Goal: Task Accomplishment & Management: Manage account settings

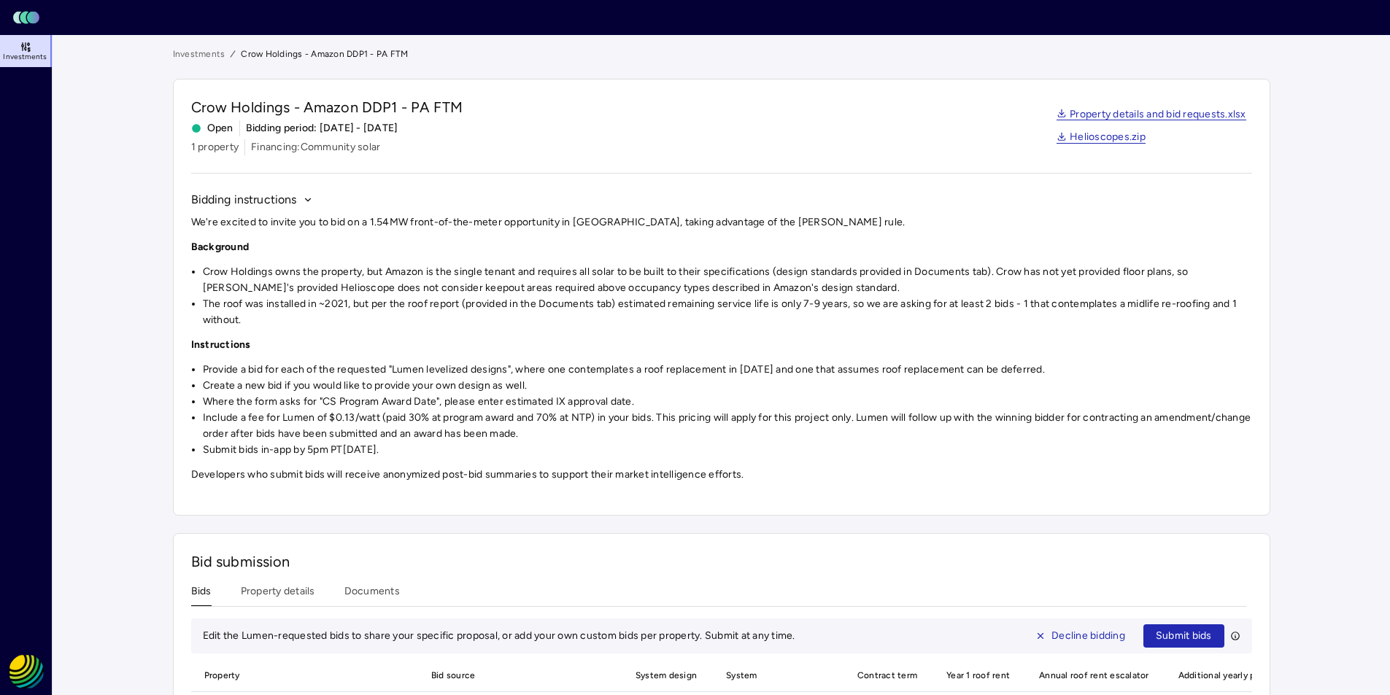
click at [23, 17] on icon at bounding box center [24, 18] width 9 height 12
click at [26, 672] on html "Toggle Sidebar Lumen Energy Logo Investments REC Solar Jama Bond Investments Cr…" at bounding box center [695, 497] width 1390 height 995
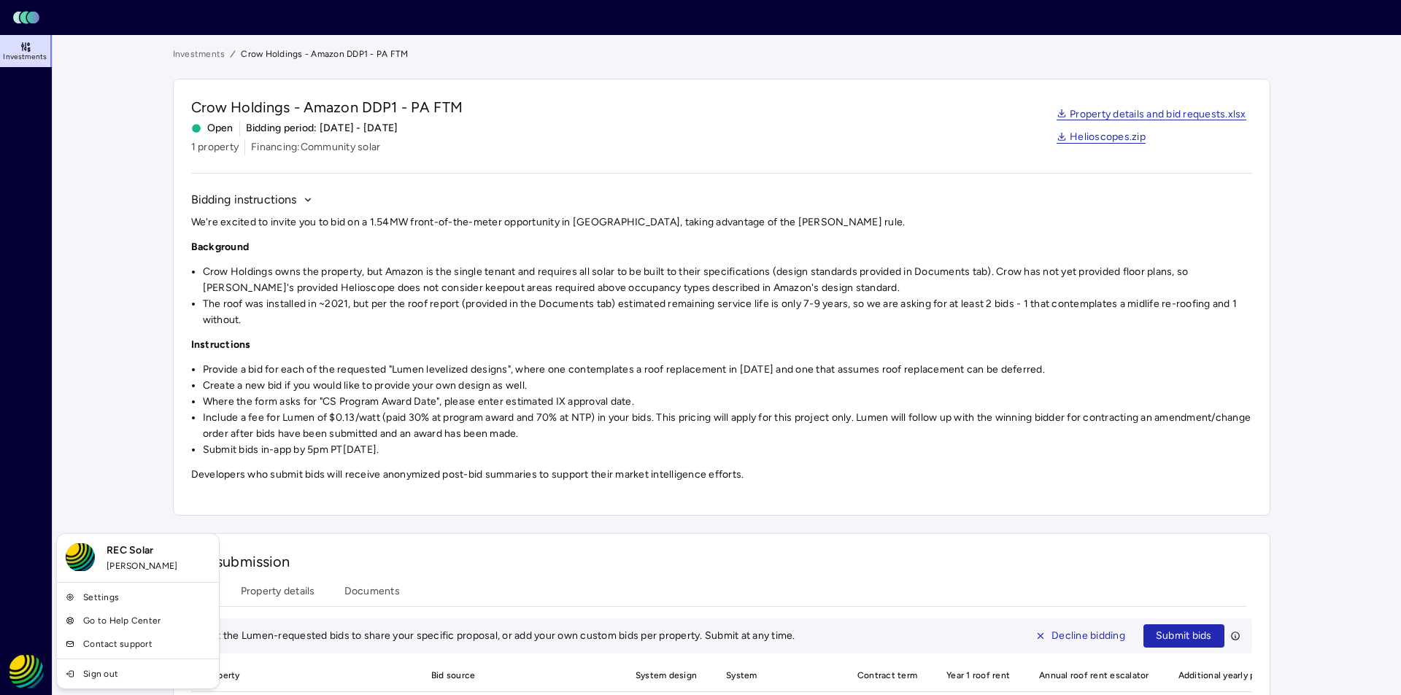
click at [79, 556] on img at bounding box center [80, 557] width 29 height 29
click at [128, 552] on span "REC Solar" at bounding box center [159, 551] width 104 height 16
click at [702, 517] on html "Toggle Sidebar Lumen Energy Logo Investments REC Solar Jama Bond Investments Cr…" at bounding box center [700, 497] width 1401 height 995
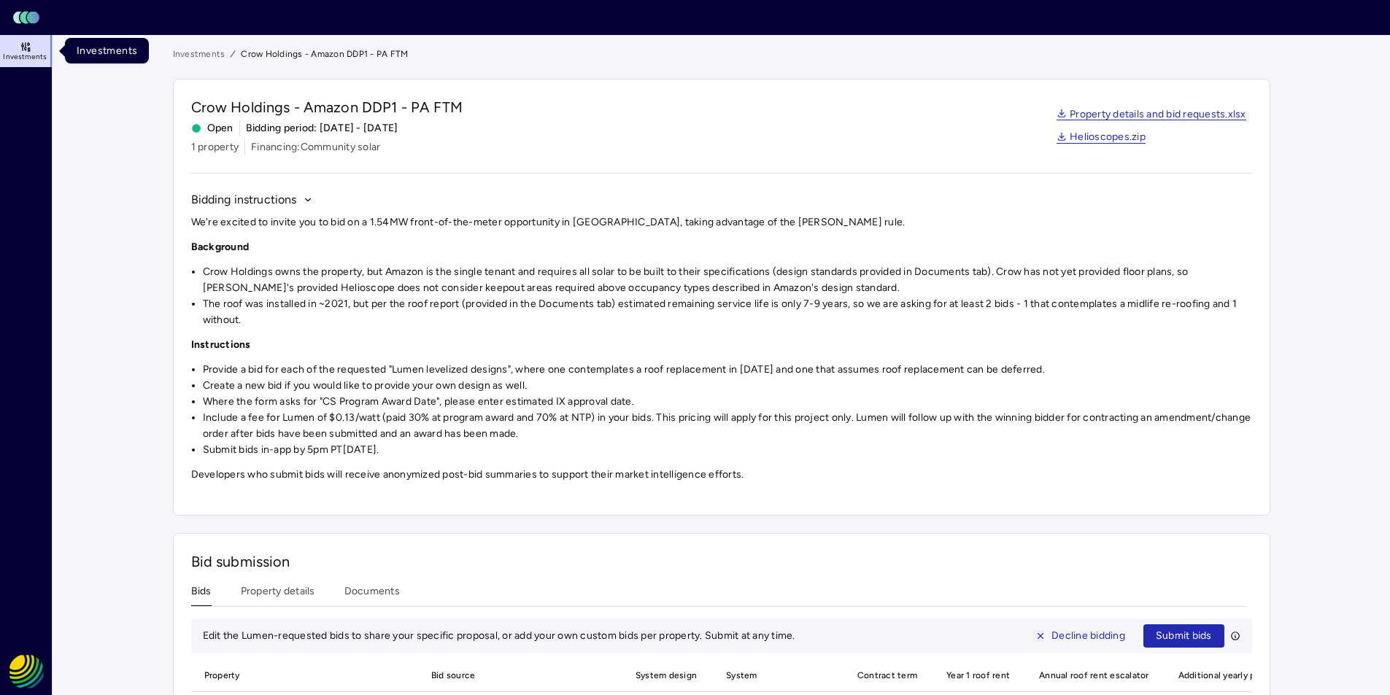
click at [18, 53] on span "Investments" at bounding box center [25, 57] width 44 height 9
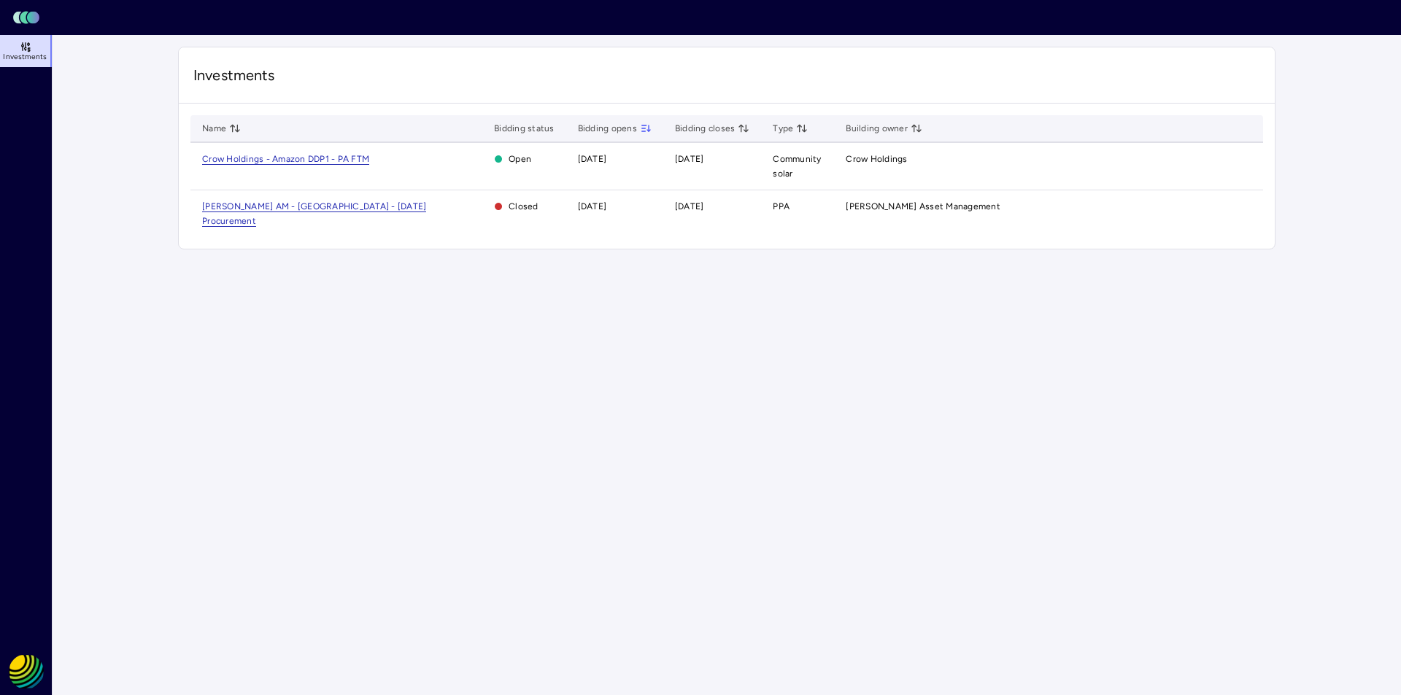
click at [35, 22] on rect at bounding box center [33, 18] width 12 height 12
click at [24, 18] on icon at bounding box center [24, 18] width 9 height 12
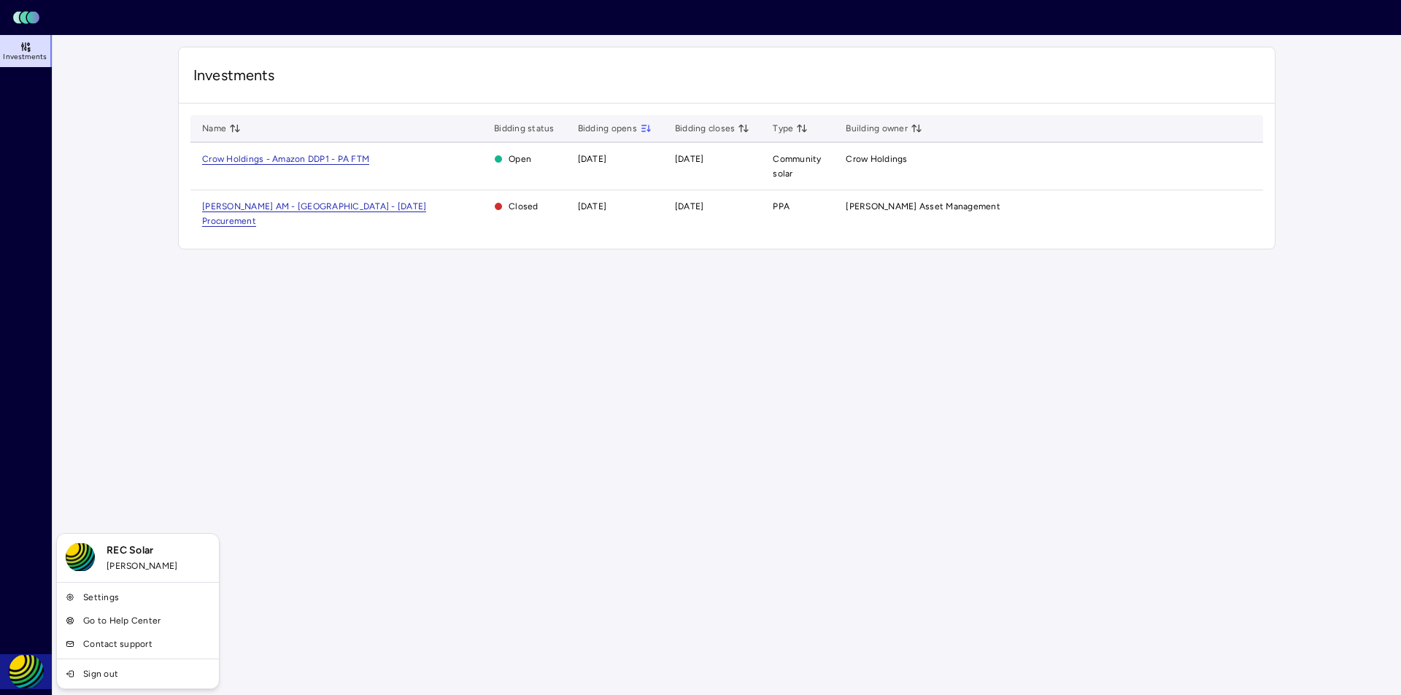
click at [30, 680] on html "Toggle Sidebar Lumen Energy Logo Investments REC Solar Jama Bond Investments Na…" at bounding box center [700, 402] width 1401 height 805
click at [102, 601] on link "Settings" at bounding box center [138, 597] width 156 height 23
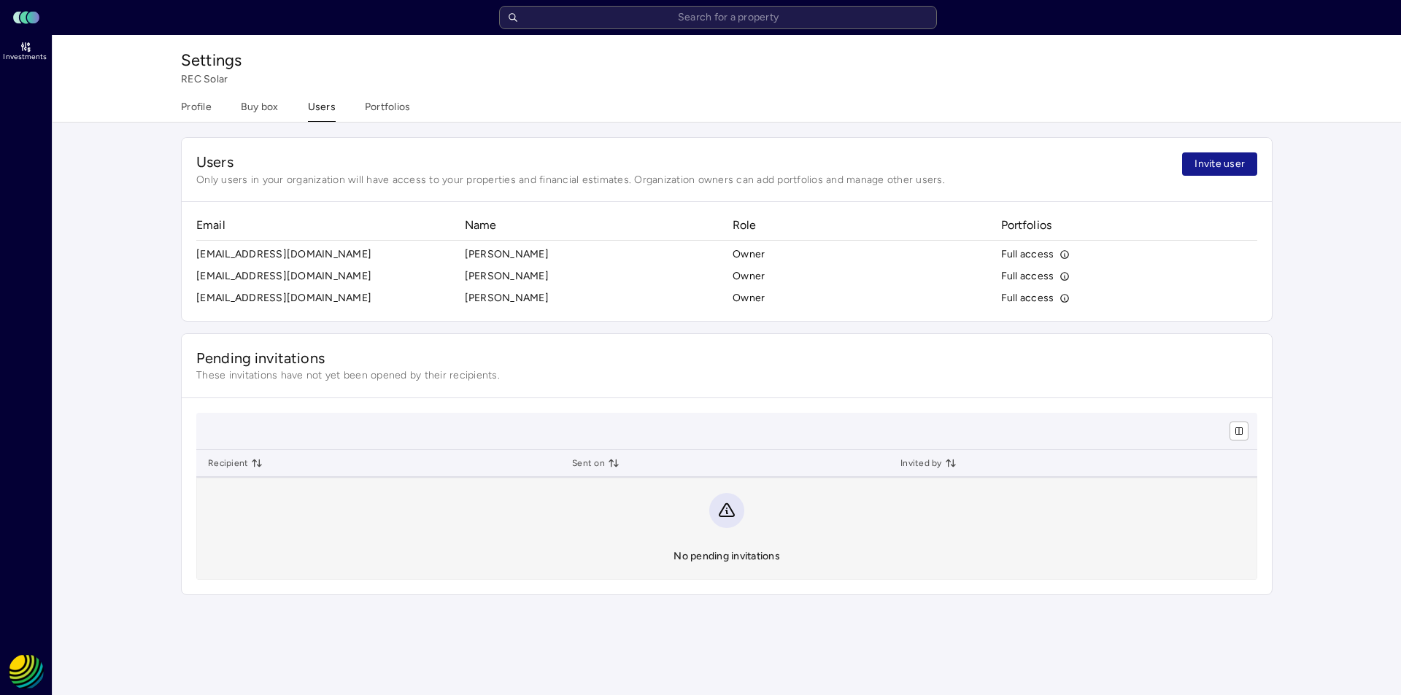
click at [1212, 162] on span "Invite user" at bounding box center [1219, 164] width 50 height 16
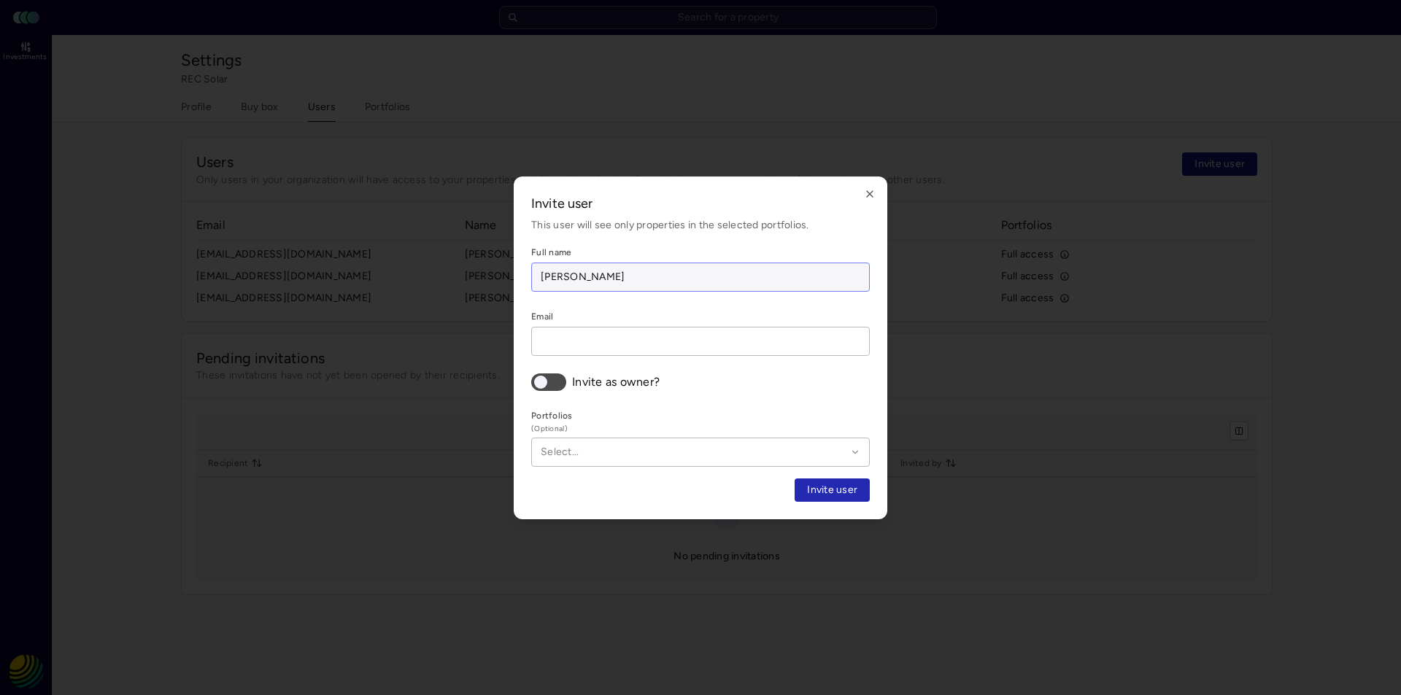
type input "[PERSON_NAME]"
click at [619, 281] on input "[PERSON_NAME]" at bounding box center [700, 277] width 337 height 28
type input "[PERSON_NAME]"
drag, startPoint x: 605, startPoint y: 345, endPoint x: 498, endPoint y: 336, distance: 106.9
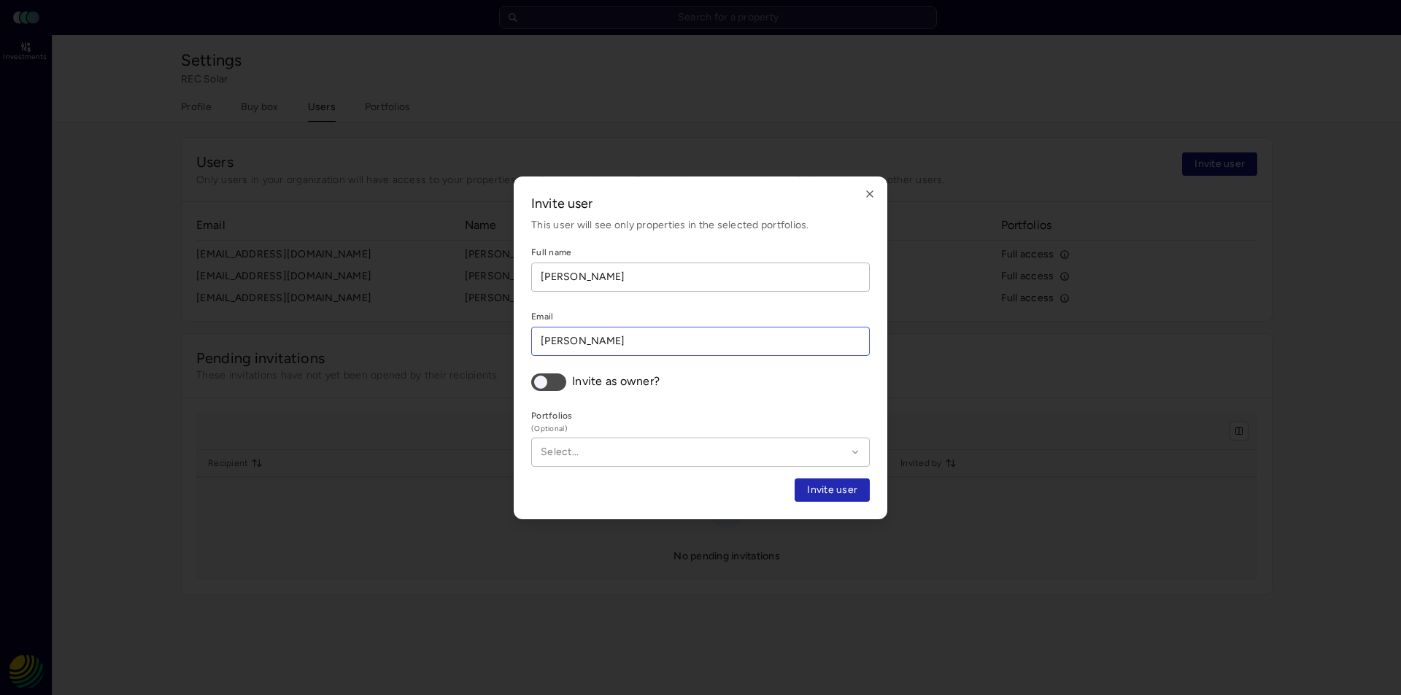
click at [498, 336] on body "Toggle Sidebar Lumen Energy Logo Investments REC Solar Jama Bond Settings REC S…" at bounding box center [700, 402] width 1401 height 805
click at [622, 445] on div at bounding box center [694, 452] width 306 height 16
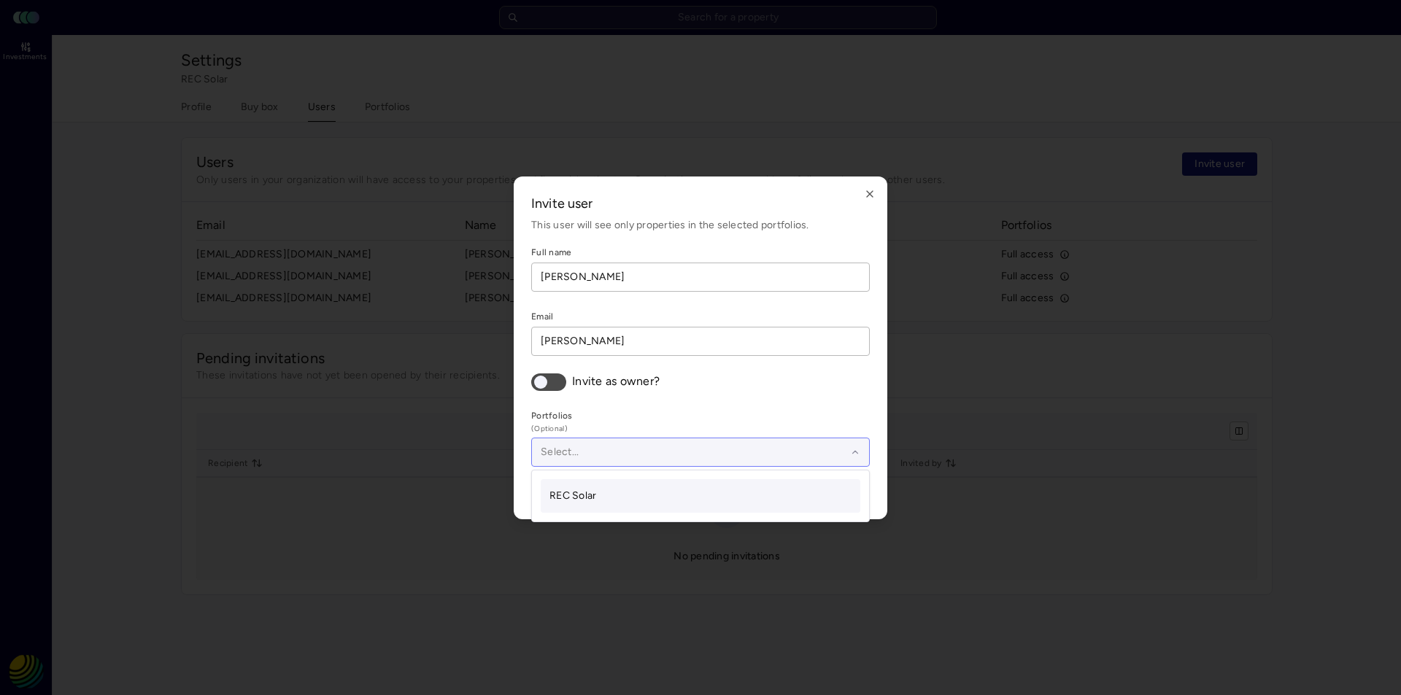
paste input "[EMAIL_ADDRESS][DOMAIN_NAME]"
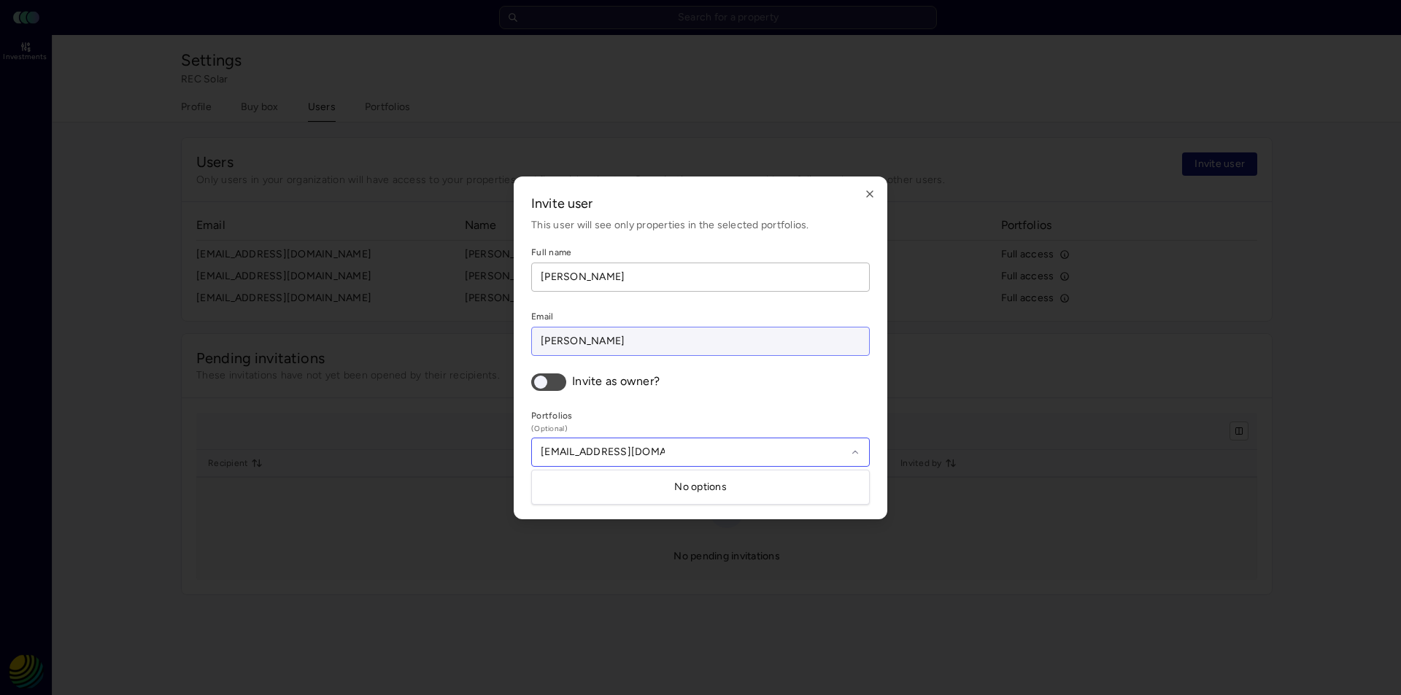
type input "[EMAIL_ADDRESS][DOMAIN_NAME]"
click at [617, 341] on input "[PERSON_NAME]" at bounding box center [700, 342] width 337 height 28
drag, startPoint x: 617, startPoint y: 341, endPoint x: 471, endPoint y: 317, distance: 147.9
click at [465, 324] on body "Toggle Sidebar Lumen Energy Logo Investments REC Solar Jama Bond Settings REC S…" at bounding box center [700, 402] width 1401 height 805
paste input "[EMAIL_ADDRESS][DOMAIN_NAME]"
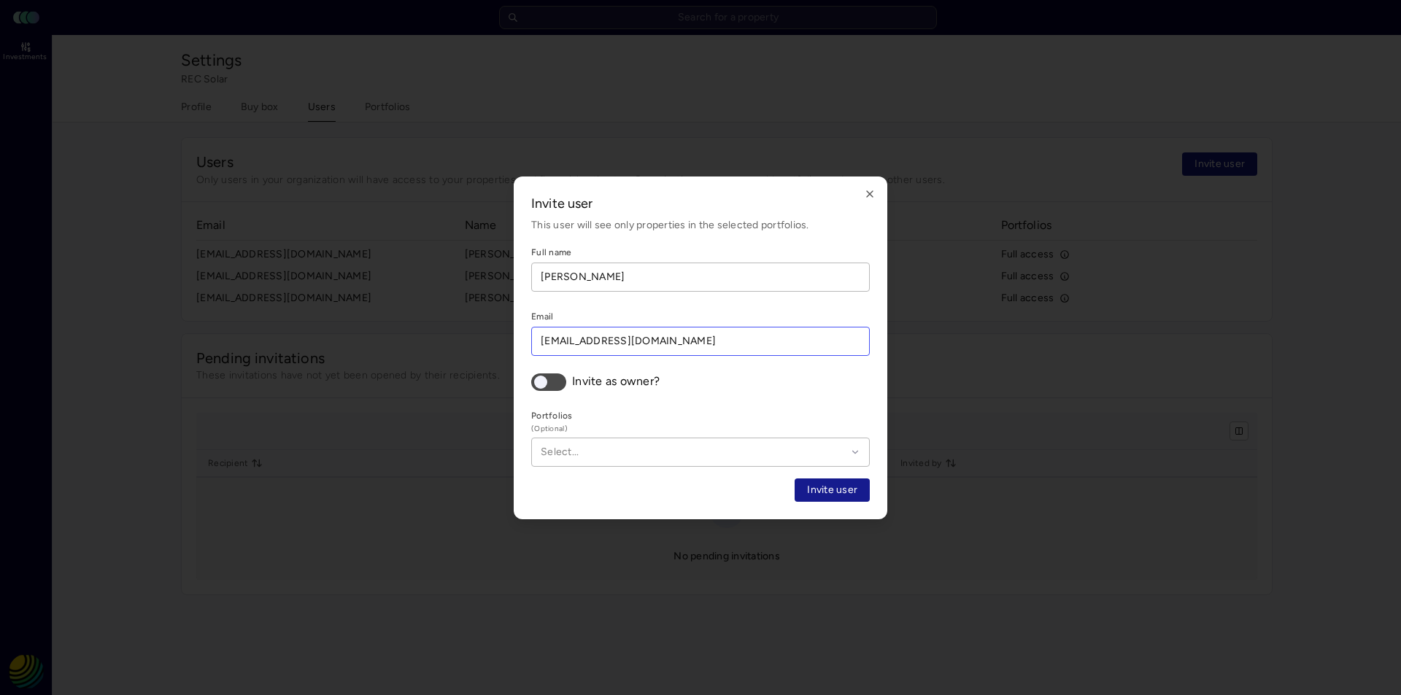
type input "[EMAIL_ADDRESS][DOMAIN_NAME]"
click at [840, 492] on span "Invite user" at bounding box center [832, 490] width 50 height 16
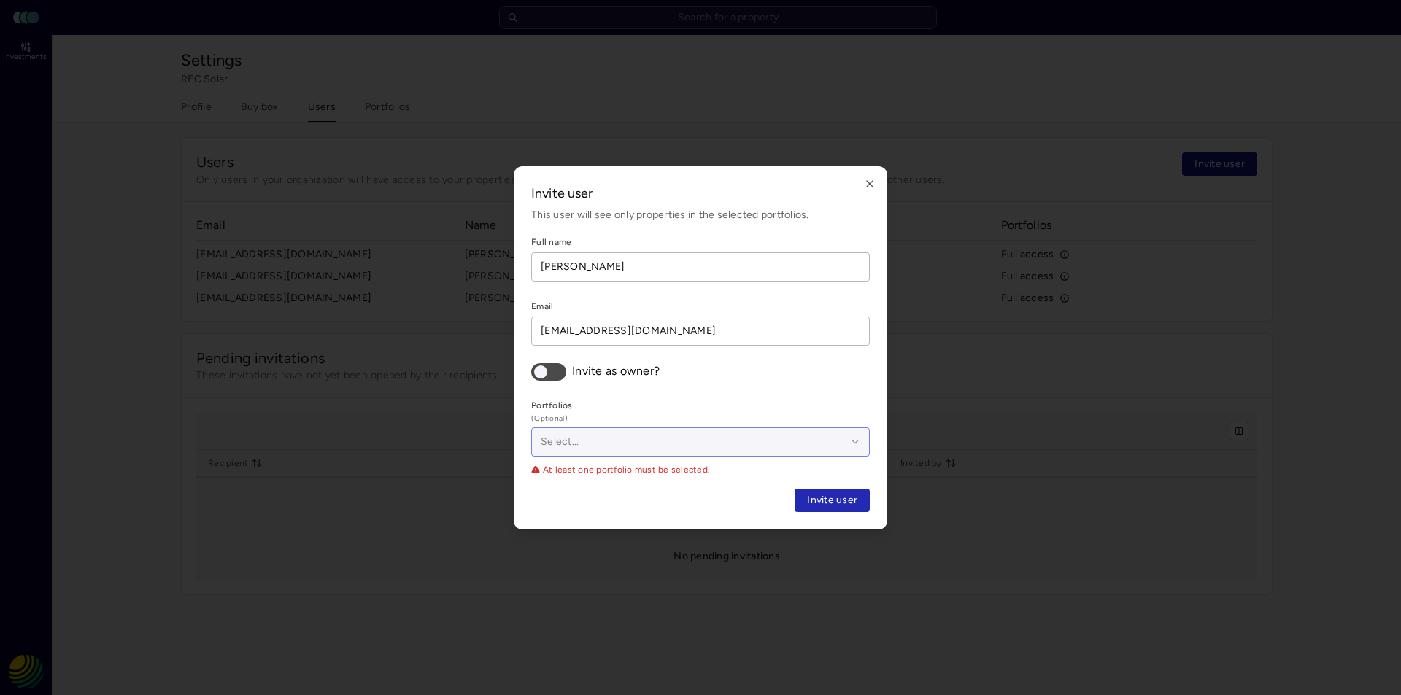
click at [814, 442] on div at bounding box center [694, 442] width 306 height 16
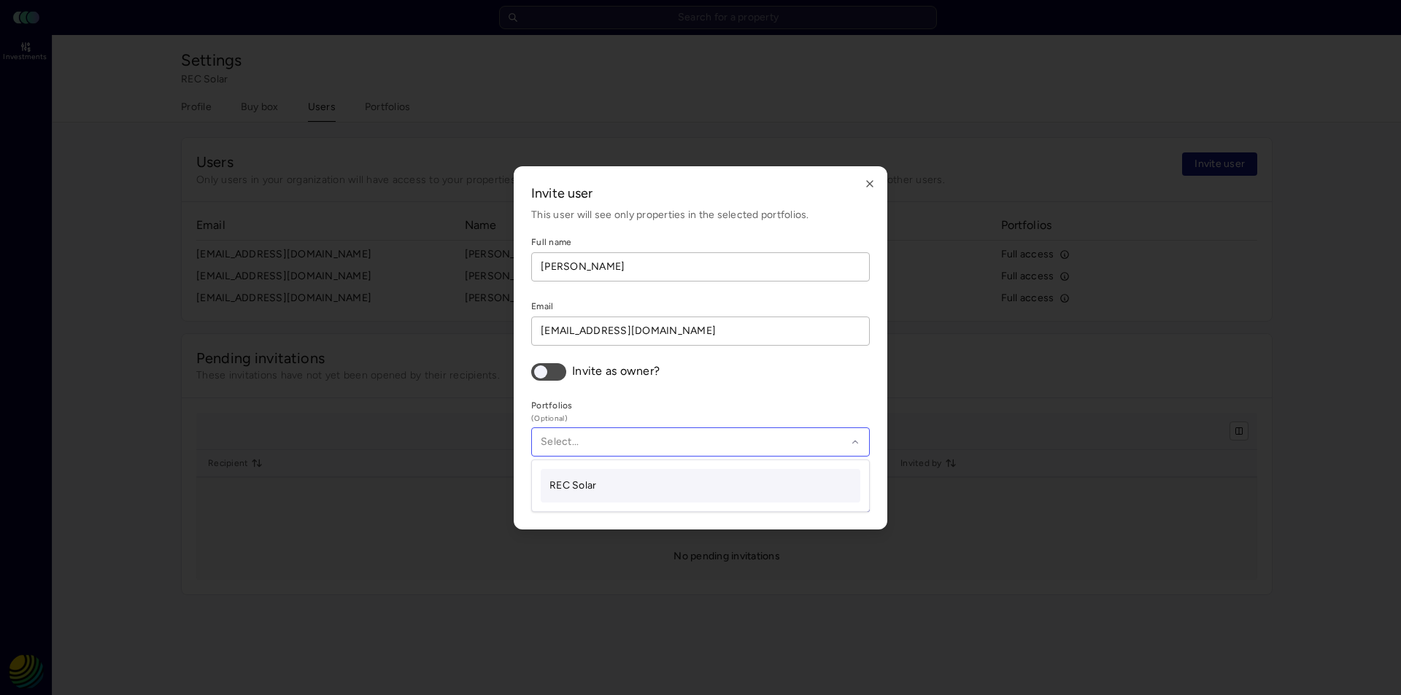
click at [579, 481] on span "REC Solar" at bounding box center [572, 485] width 47 height 12
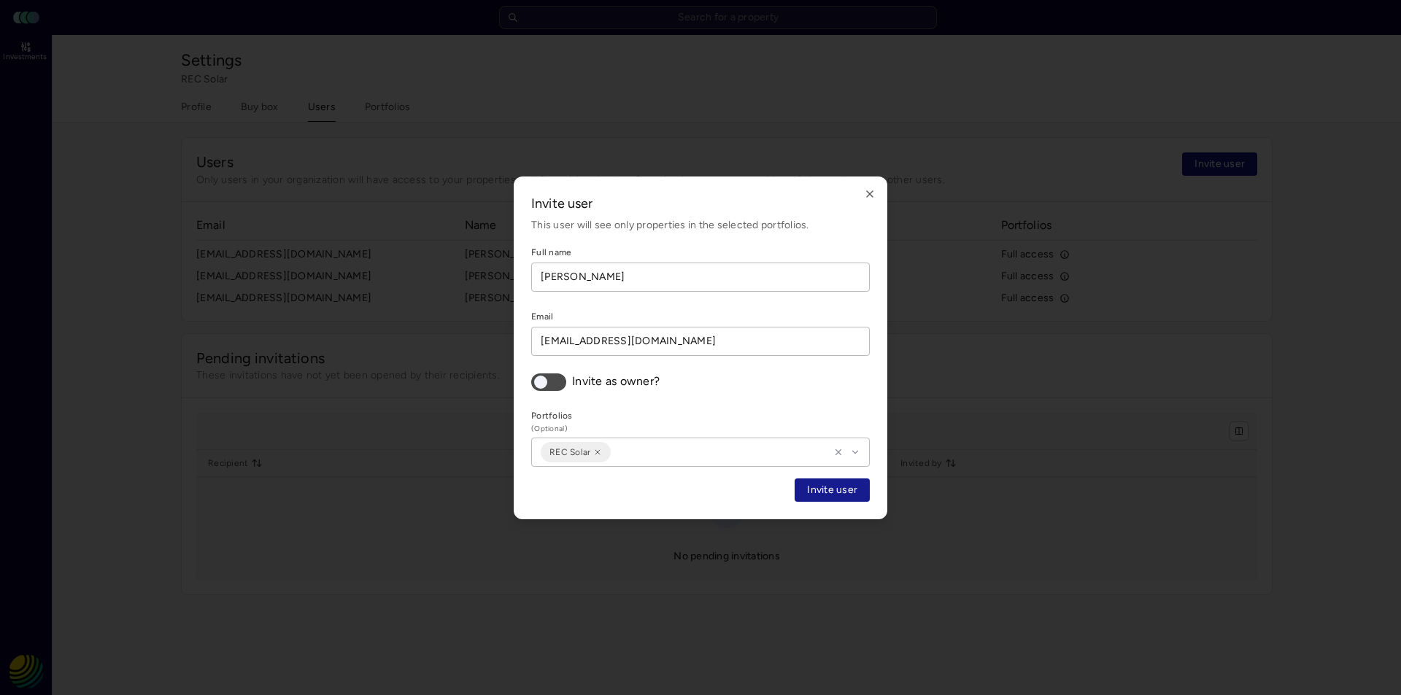
drag, startPoint x: 876, startPoint y: 492, endPoint x: 826, endPoint y: 487, distance: 50.7
click at [862, 492] on div "Invite user This user will see only properties in the selected portfolios. Full…" at bounding box center [701, 348] width 374 height 343
click at [826, 487] on span "Invite user" at bounding box center [832, 490] width 50 height 16
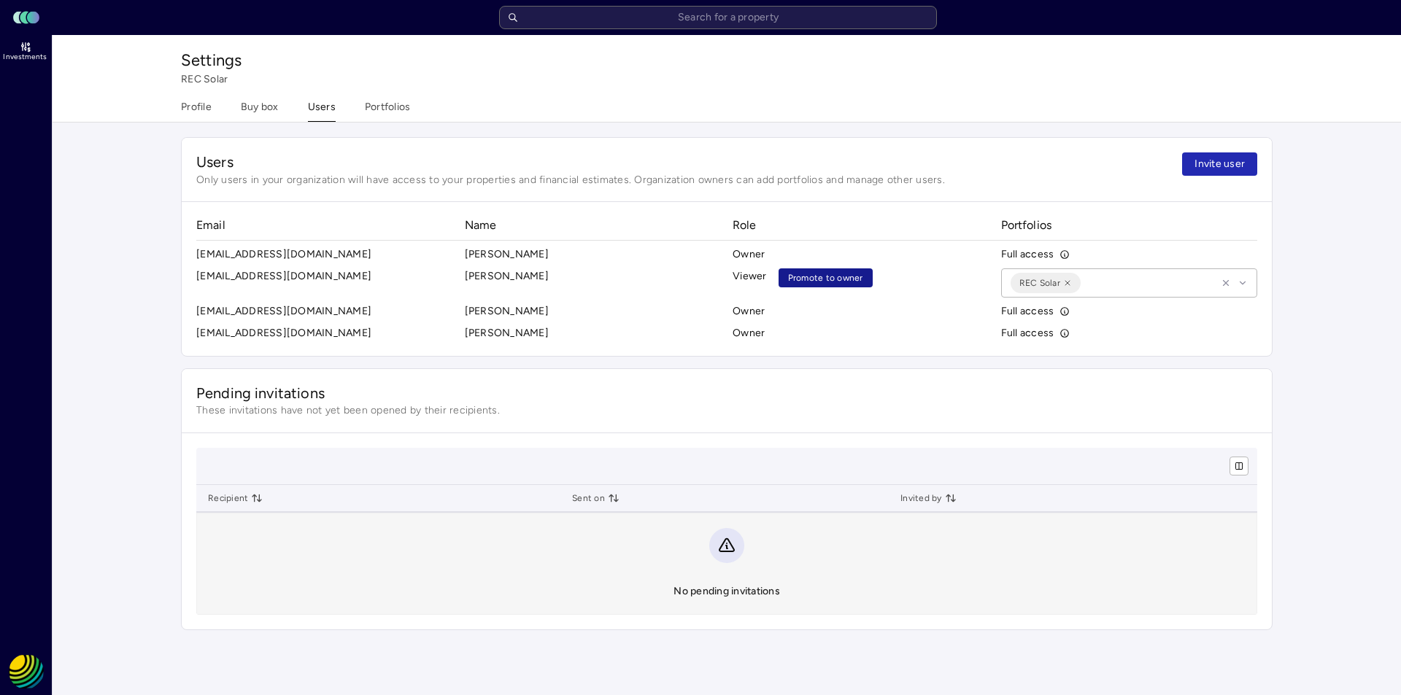
click at [831, 274] on span "Promote to owner" at bounding box center [825, 278] width 75 height 15
